Goal: Navigation & Orientation: Find specific page/section

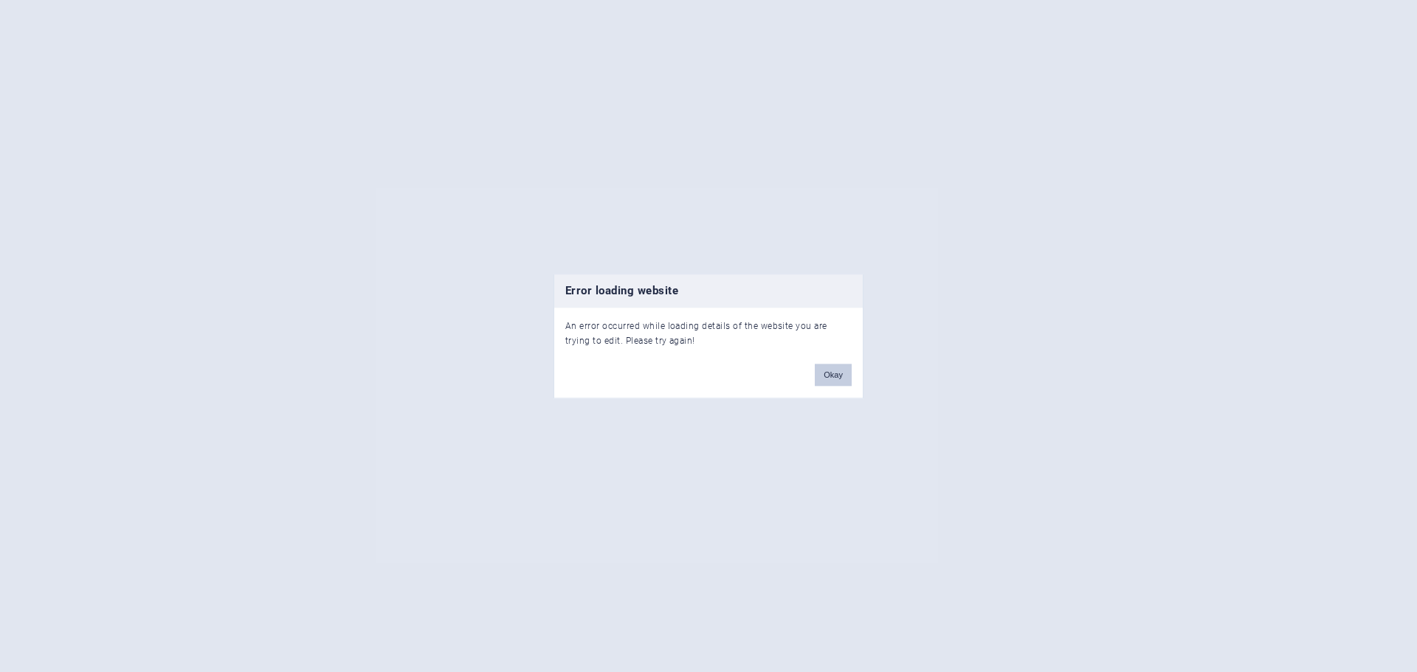
click at [843, 377] on button "Okay" at bounding box center [833, 375] width 37 height 22
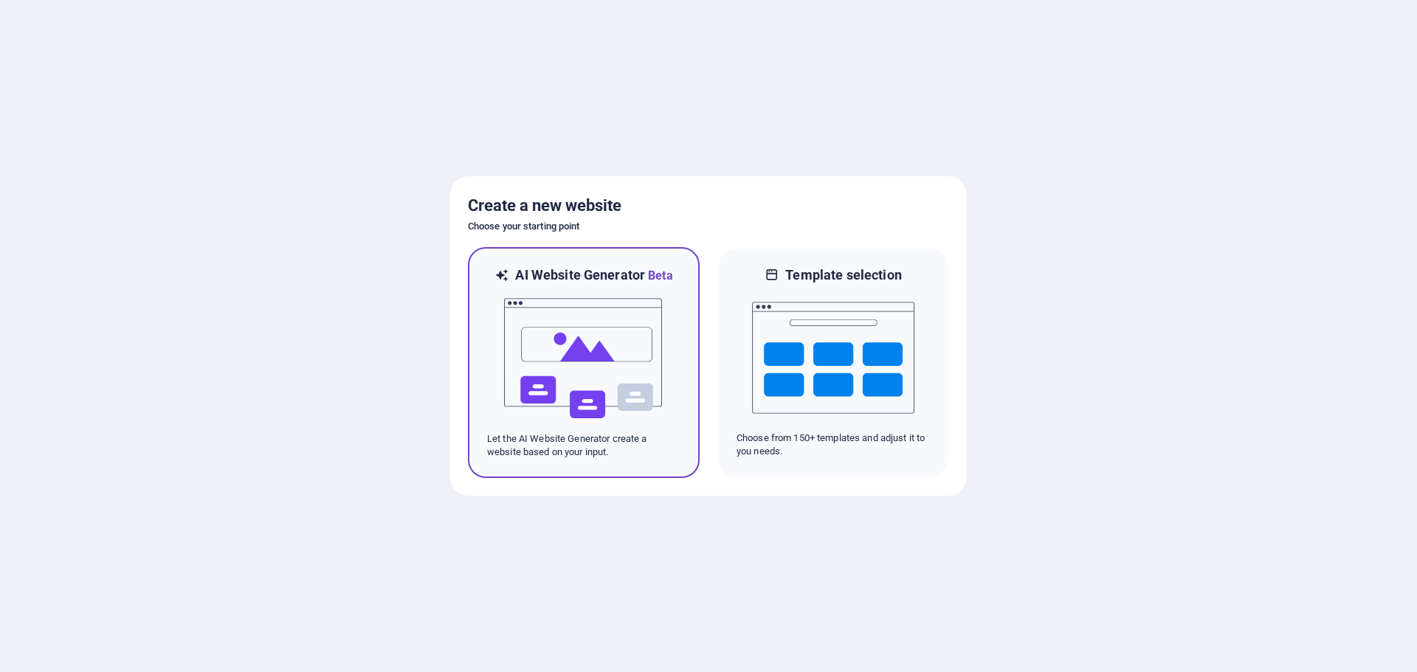
click at [576, 353] on img at bounding box center [584, 359] width 162 height 148
